Goal: Task Accomplishment & Management: Use online tool/utility

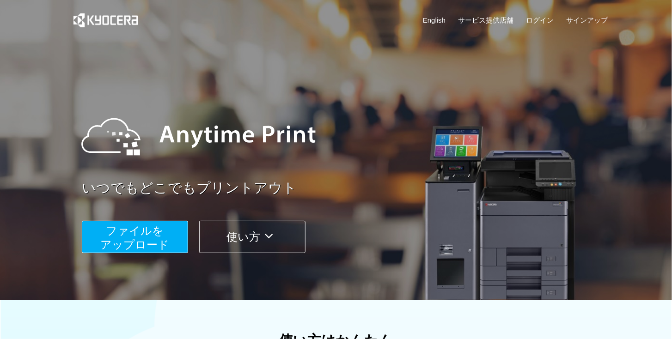
click at [141, 229] on span "ファイルを ​​アップロード" at bounding box center [135, 237] width 69 height 26
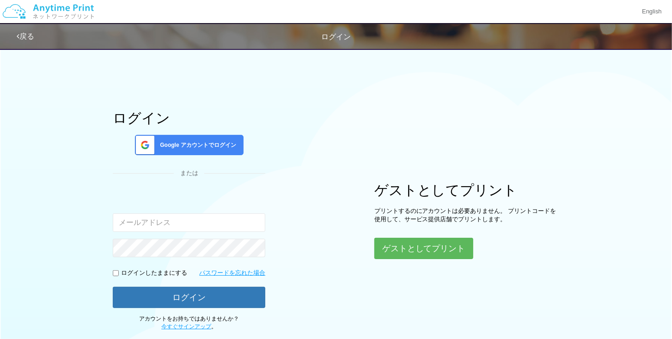
click at [170, 145] on span "Google アカウントでログイン" at bounding box center [196, 145] width 80 height 8
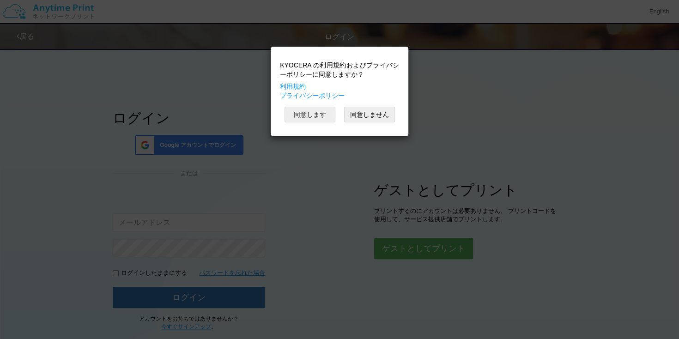
click at [311, 111] on button "同意します" at bounding box center [310, 115] width 51 height 16
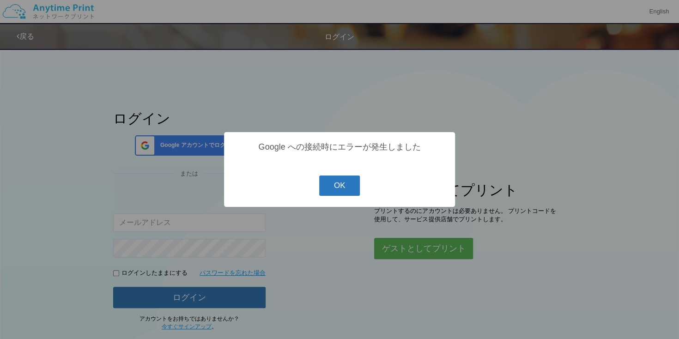
click at [334, 189] on button "OK" at bounding box center [339, 186] width 41 height 20
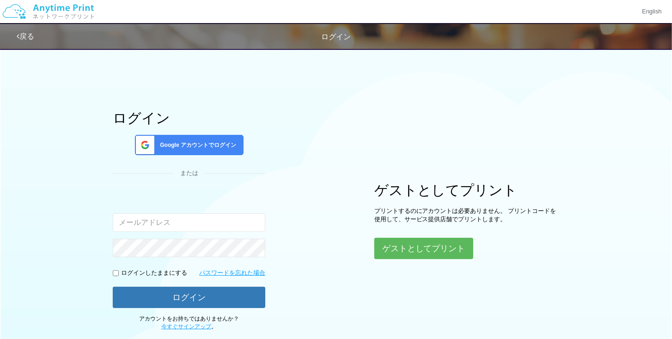
click at [188, 146] on span "Google アカウントでログイン" at bounding box center [196, 145] width 80 height 8
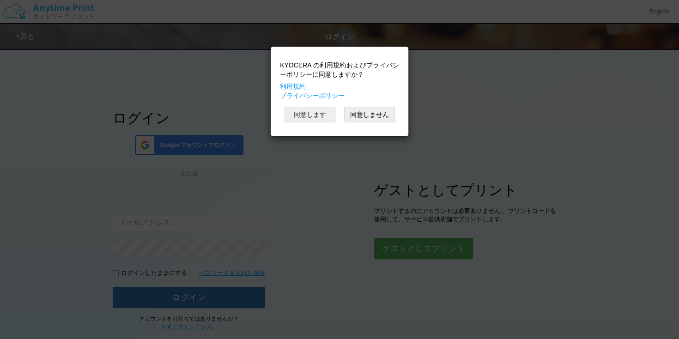
click at [291, 111] on button "同意します" at bounding box center [310, 115] width 51 height 16
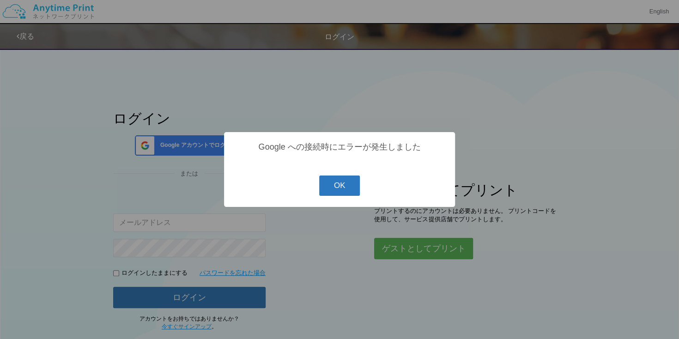
click at [342, 190] on button "OK" at bounding box center [339, 186] width 41 height 20
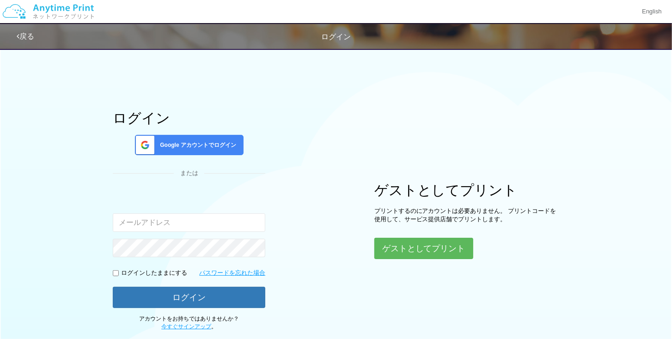
click at [201, 144] on span "Google アカウントでログイン" at bounding box center [196, 145] width 80 height 8
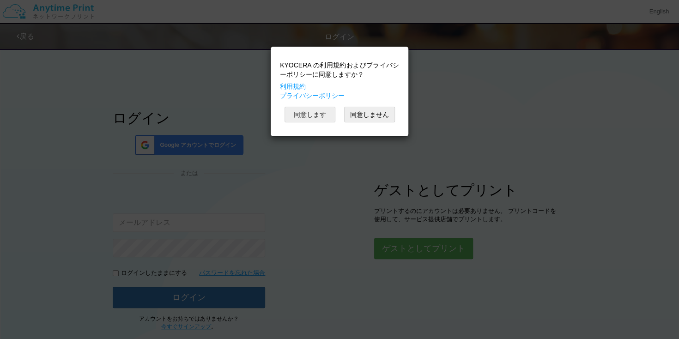
click at [292, 109] on button "同意します" at bounding box center [310, 115] width 51 height 16
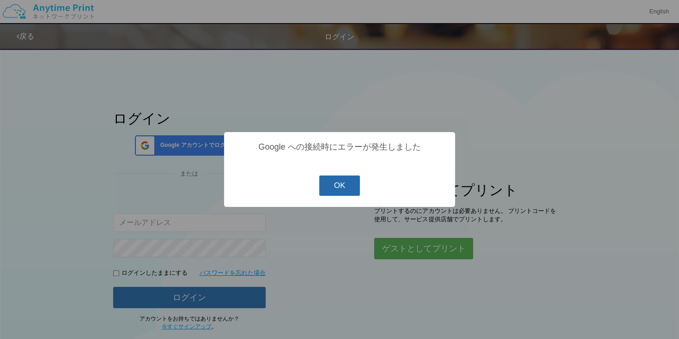
click at [352, 191] on button "OK" at bounding box center [339, 186] width 41 height 20
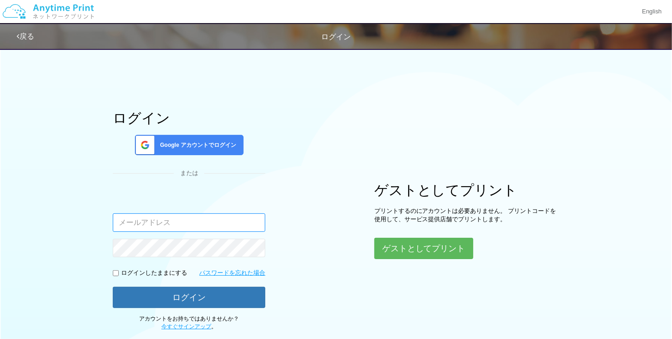
click at [187, 225] on input "email" at bounding box center [189, 222] width 152 height 18
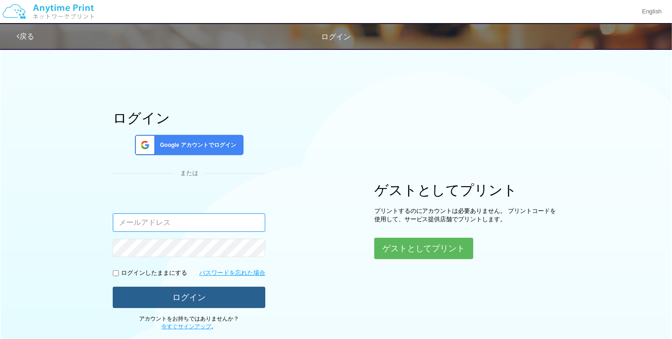
type input "kouki-t@lapis.plala.or.jp"
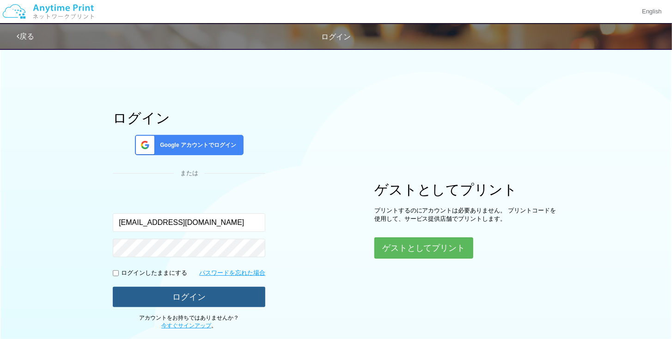
click at [209, 299] on button "ログイン" at bounding box center [189, 297] width 152 height 20
click at [143, 297] on button "ログイン" at bounding box center [189, 297] width 152 height 20
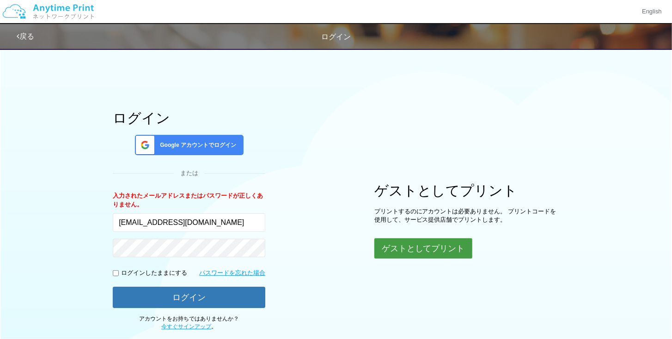
click at [394, 246] on button "ゲストとしてプリント" at bounding box center [423, 248] width 98 height 20
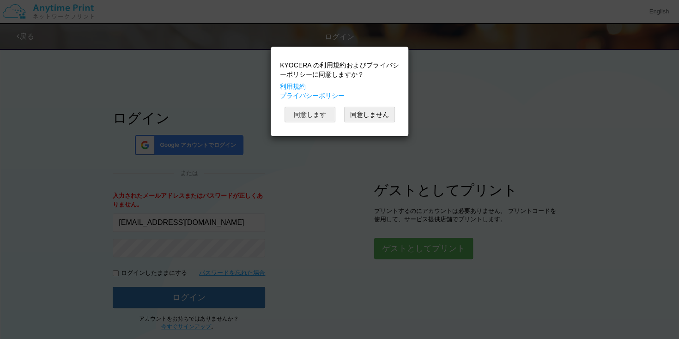
click at [287, 112] on button "同意します" at bounding box center [310, 115] width 51 height 16
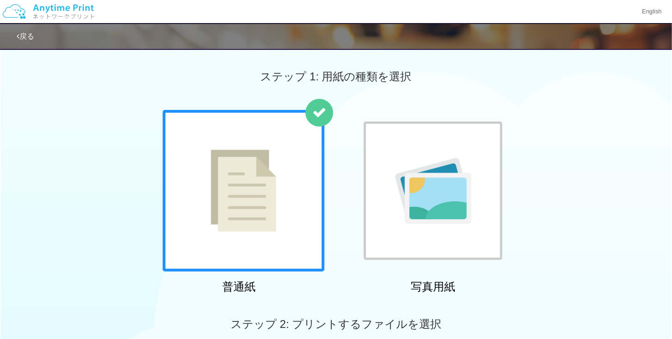
click at [469, 205] on img at bounding box center [433, 191] width 76 height 66
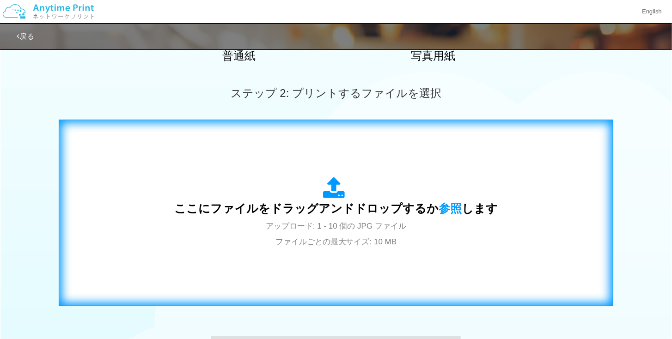
scroll to position [277, 0]
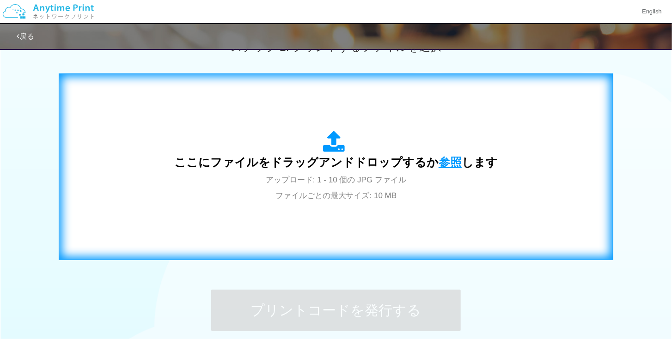
click at [444, 158] on span "参照" at bounding box center [449, 162] width 23 height 13
click at [448, 157] on span "参照" at bounding box center [449, 162] width 23 height 13
